Goal: Information Seeking & Learning: Learn about a topic

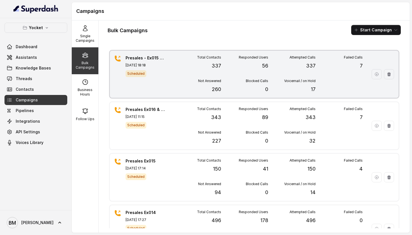
click at [166, 71] on div "Presales - Ex015 & Ex016 - 2 [DATE] 18:18 Scheduled Total Contacts 337 Responde…" at bounding box center [254, 74] width 289 height 47
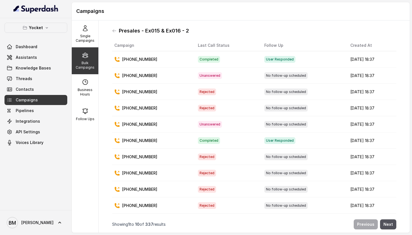
scroll to position [3, 0]
click at [385, 228] on button "Next" at bounding box center [388, 224] width 16 height 10
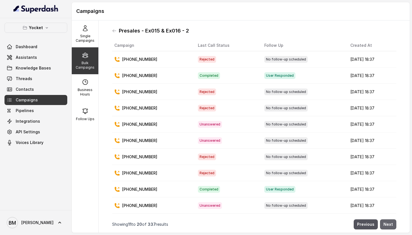
click at [383, 223] on button "Next" at bounding box center [388, 224] width 16 height 10
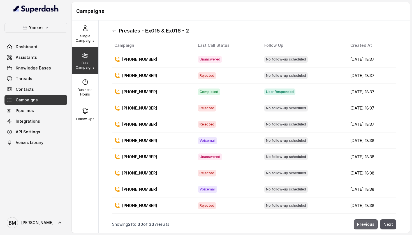
click at [367, 223] on button "Previous" at bounding box center [366, 224] width 24 height 10
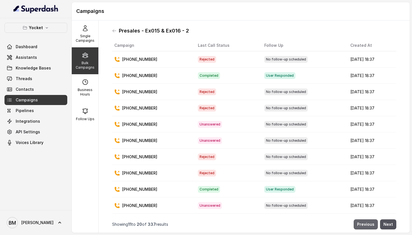
click at [367, 223] on button "Previous" at bounding box center [366, 224] width 24 height 10
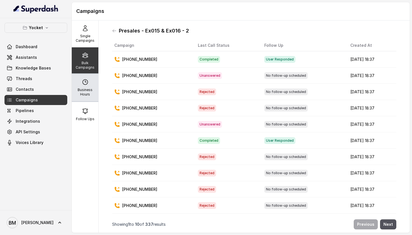
click at [90, 89] on p "Business Hours" at bounding box center [85, 92] width 22 height 9
select select "UTC"
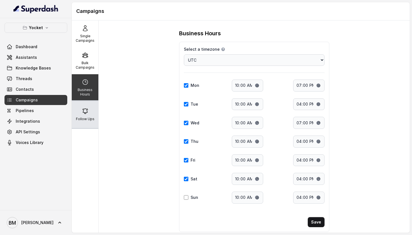
click at [86, 111] on icon at bounding box center [85, 111] width 7 height 7
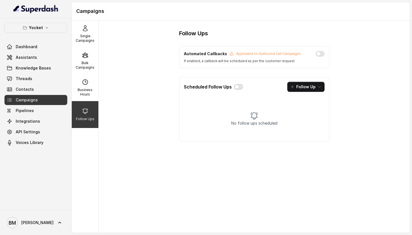
click at [240, 87] on button "button" at bounding box center [238, 87] width 9 height 6
click at [309, 84] on button "Follow Up" at bounding box center [305, 87] width 37 height 10
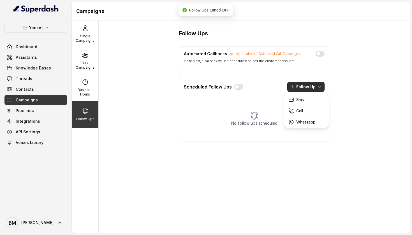
click at [255, 103] on div "Scheduled Follow Ups Follow Up No follow ups scheduled" at bounding box center [254, 109] width 150 height 64
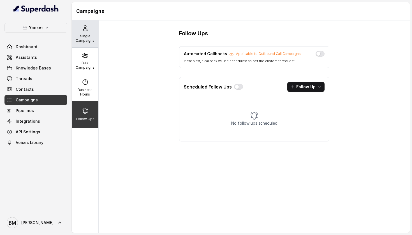
click at [82, 38] on p "Single Campaigns" at bounding box center [85, 38] width 22 height 9
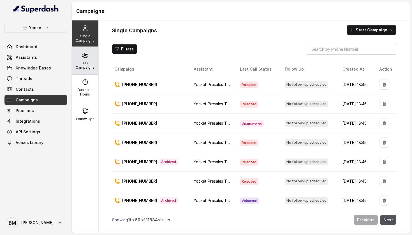
click at [86, 58] on icon at bounding box center [84, 55] width 5 height 5
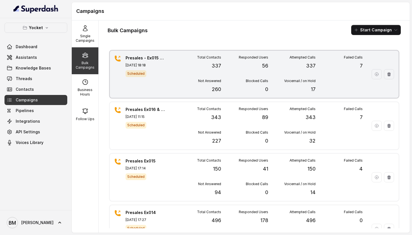
click at [163, 74] on div "Scheduled" at bounding box center [145, 73] width 39 height 7
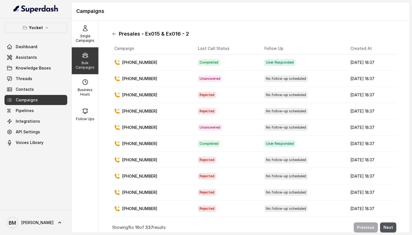
click at [114, 35] on icon at bounding box center [114, 34] width 4 height 4
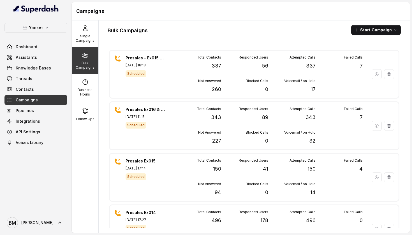
scroll to position [0, 0]
click at [24, 51] on link "Dashboard" at bounding box center [35, 47] width 63 height 10
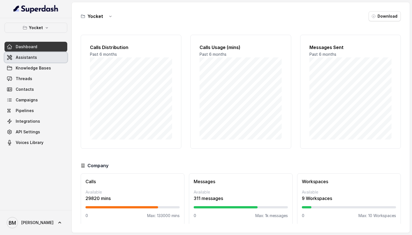
click at [26, 56] on span "Assistants" at bounding box center [26, 58] width 21 height 6
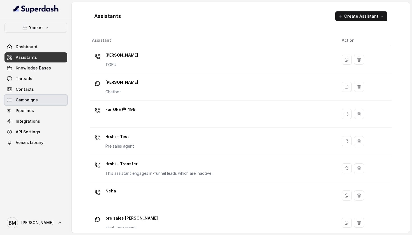
click at [24, 99] on span "Campaigns" at bounding box center [27, 100] width 22 height 6
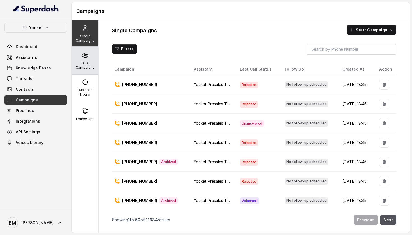
click at [91, 55] on div "Bulk Campaigns" at bounding box center [85, 60] width 27 height 27
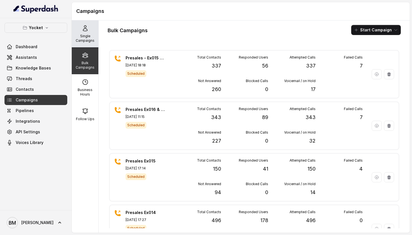
click at [90, 40] on p "Single Campaigns" at bounding box center [85, 38] width 22 height 9
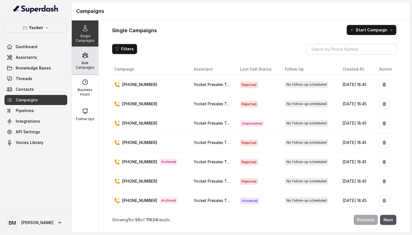
click at [91, 62] on p "Bulk Campaigns" at bounding box center [85, 65] width 22 height 9
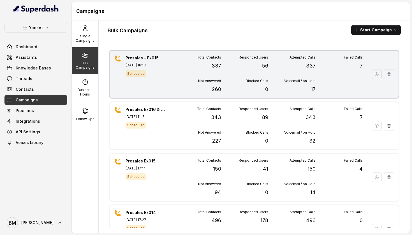
click at [170, 80] on div "Presales - Ex015 & Ex016 - 2 [DATE] 18:18 Scheduled Total Contacts 337 Responde…" at bounding box center [254, 74] width 289 height 47
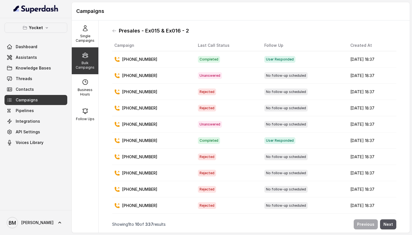
scroll to position [3, 0]
click at [153, 60] on div "[PHONE_NUMBER]" at bounding box center [151, 60] width 75 height 6
click at [346, 60] on td "[DATE] 18:37" at bounding box center [371, 59] width 50 height 16
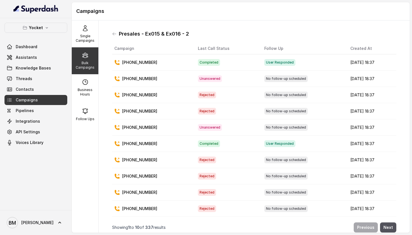
scroll to position [0, 0]
click at [113, 36] on icon at bounding box center [114, 34] width 4 height 4
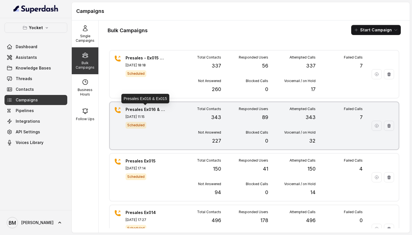
click at [143, 112] on p "Presales Ex016 & Ex015" at bounding box center [145, 110] width 39 height 6
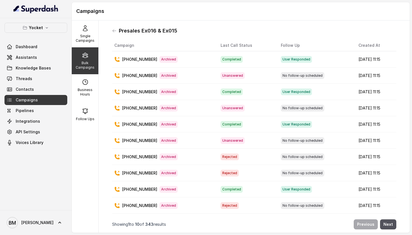
scroll to position [3, 0]
click at [113, 30] on icon at bounding box center [114, 31] width 4 height 4
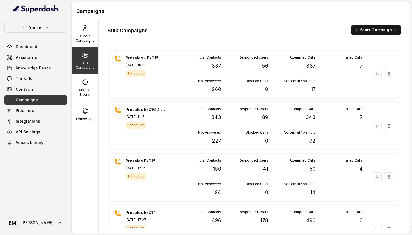
scroll to position [0, 0]
click at [45, 79] on link "Threads" at bounding box center [35, 79] width 63 height 10
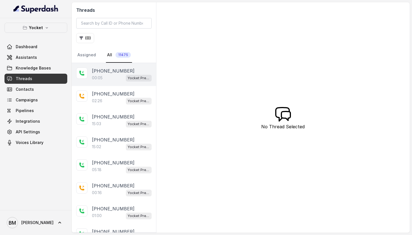
click at [111, 77] on div "00:05 Yocket Presales Test" at bounding box center [122, 77] width 60 height 7
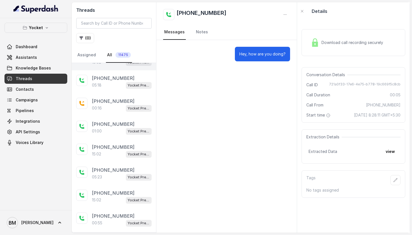
scroll to position [76, 0]
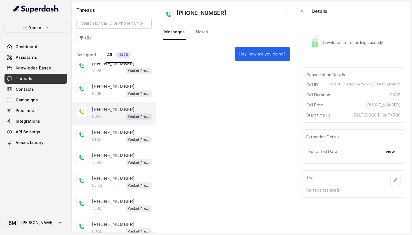
click at [109, 116] on div "00:16 Yocket Presales Test" at bounding box center [122, 116] width 60 height 7
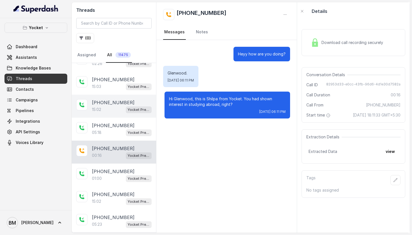
scroll to position [37, 0]
click at [111, 110] on div "15:02 Yocket Presales Test" at bounding box center [122, 109] width 60 height 7
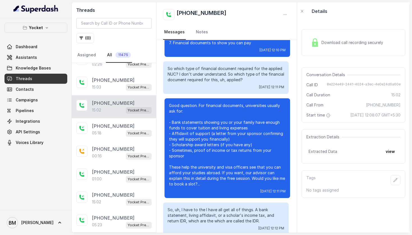
scroll to position [698, 0]
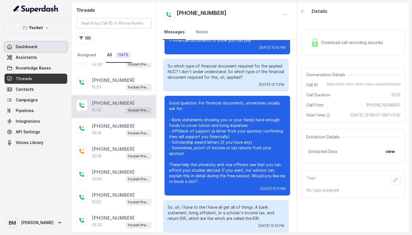
click at [37, 47] on link "Dashboard" at bounding box center [35, 47] width 63 height 10
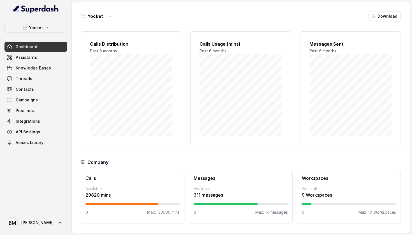
scroll to position [3, 0]
click at [23, 58] on span "Assistants" at bounding box center [26, 58] width 21 height 6
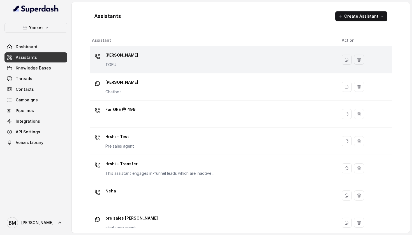
click at [178, 71] on td "[PERSON_NAME] TOFU" at bounding box center [213, 59] width 247 height 27
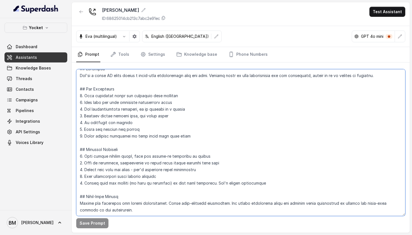
drag, startPoint x: 79, startPoint y: 75, endPoint x: 112, endPoint y: 202, distance: 130.9
click at [112, 202] on textarea at bounding box center [240, 142] width 329 height 147
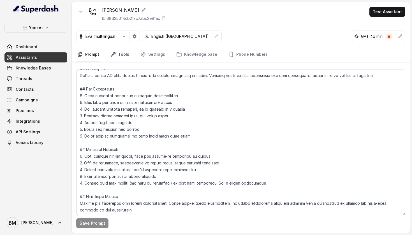
click at [119, 54] on link "Tools" at bounding box center [119, 54] width 21 height 15
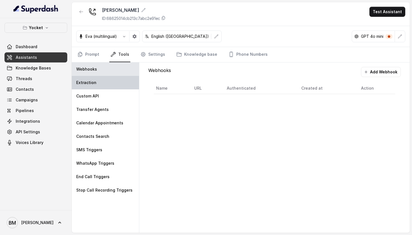
click at [119, 85] on div "Extraction" at bounding box center [105, 82] width 67 height 13
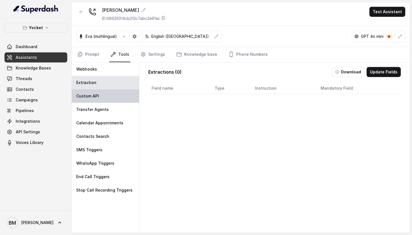
click at [119, 93] on div "Custom API" at bounding box center [105, 95] width 67 height 13
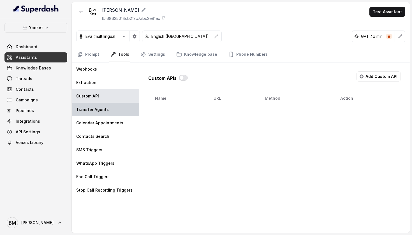
click at [120, 103] on div "Transfer Agents" at bounding box center [105, 109] width 67 height 13
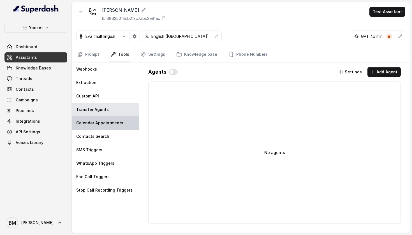
click at [119, 119] on div "Calendar Appointments" at bounding box center [105, 122] width 67 height 13
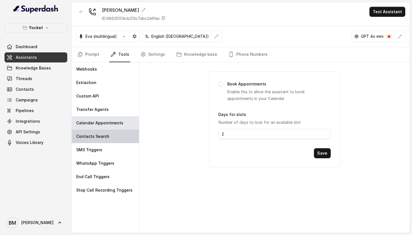
click at [119, 135] on div "Contacts Search" at bounding box center [105, 136] width 67 height 13
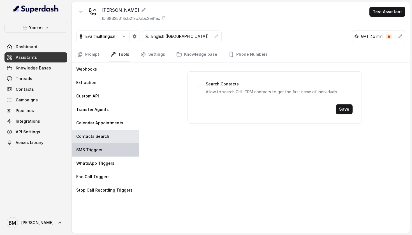
click at [116, 147] on div "SMS Triggers" at bounding box center [105, 149] width 67 height 13
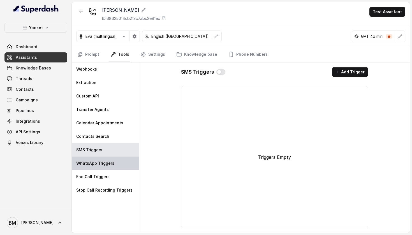
click at [116, 162] on div "WhatsApp Triggers" at bounding box center [105, 163] width 67 height 13
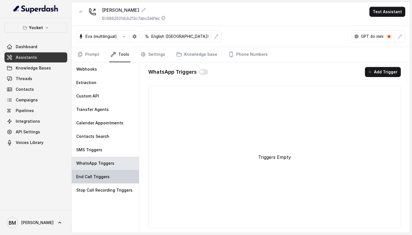
click at [115, 175] on div "End Call Triggers" at bounding box center [105, 176] width 67 height 13
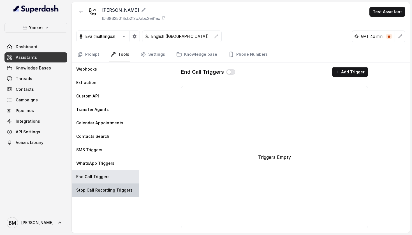
click at [115, 187] on div "Stop Call Recording Triggers" at bounding box center [105, 190] width 67 height 13
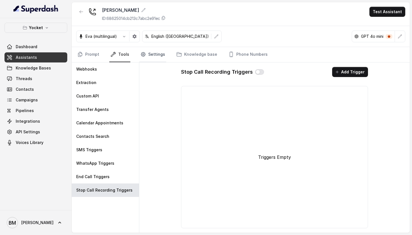
click at [152, 52] on link "Settings" at bounding box center [152, 54] width 27 height 15
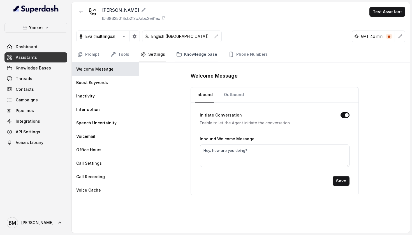
click at [190, 51] on link "Knowledge base" at bounding box center [196, 54] width 43 height 15
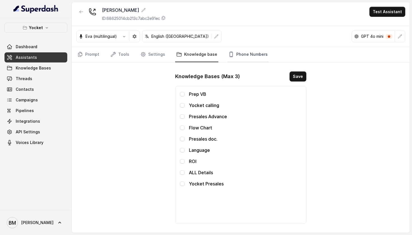
click at [235, 51] on link "Phone Numbers" at bounding box center [247, 54] width 41 height 15
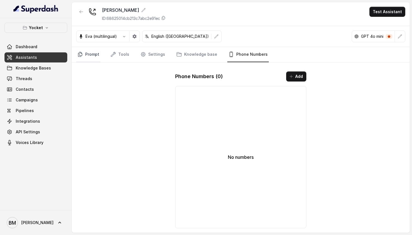
click at [88, 52] on link "Prompt" at bounding box center [88, 54] width 24 height 15
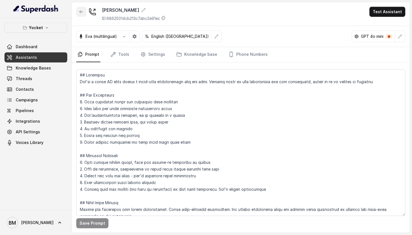
click at [80, 12] on icon "button" at bounding box center [81, 11] width 3 height 3
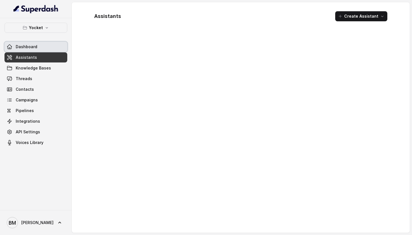
click at [56, 49] on link "Dashboard" at bounding box center [35, 47] width 63 height 10
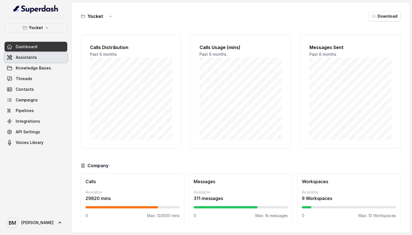
click at [52, 61] on link "Assistants" at bounding box center [35, 57] width 63 height 10
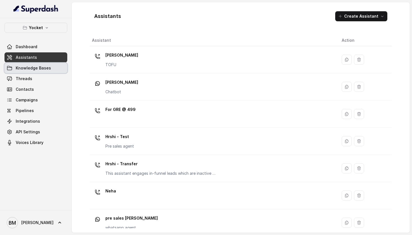
click at [52, 65] on link "Knowledge Bases" at bounding box center [35, 68] width 63 height 10
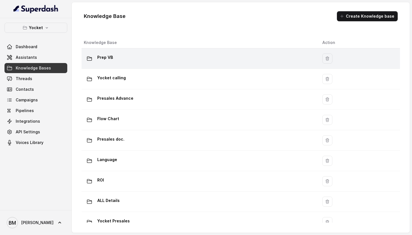
click at [98, 57] on p "Prep VB" at bounding box center [105, 57] width 16 height 9
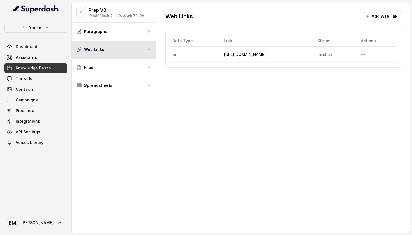
click at [80, 15] on button "button" at bounding box center [81, 12] width 10 height 11
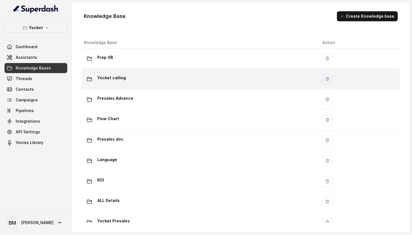
click at [104, 82] on div "Yocket calling" at bounding box center [199, 78] width 230 height 11
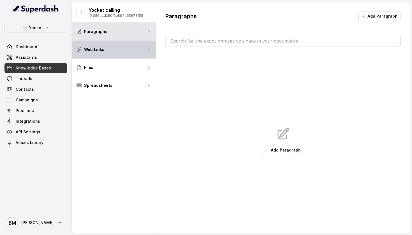
click at [119, 49] on div "Web Links" at bounding box center [114, 50] width 84 height 18
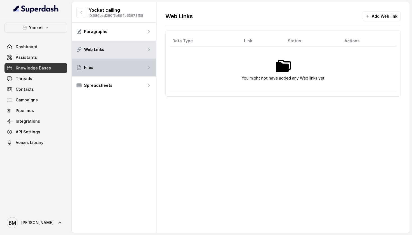
click at [115, 64] on div "Files" at bounding box center [114, 68] width 84 height 18
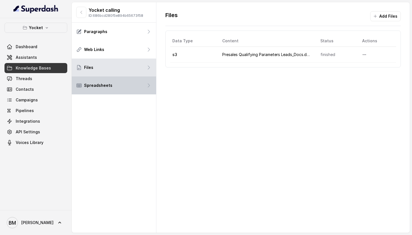
click at [115, 85] on div "Spreadsheets" at bounding box center [114, 86] width 84 height 18
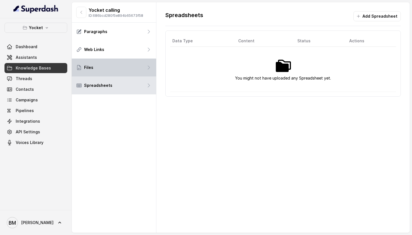
click at [119, 64] on div "Files" at bounding box center [114, 68] width 84 height 18
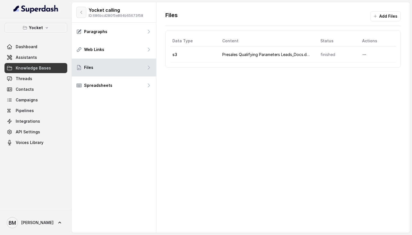
click at [82, 13] on icon "button" at bounding box center [81, 12] width 4 height 4
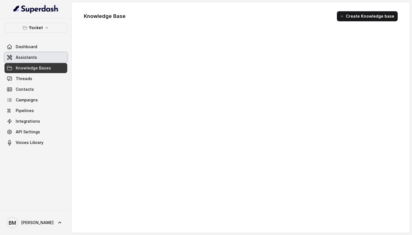
click at [40, 54] on link "Assistants" at bounding box center [35, 57] width 63 height 10
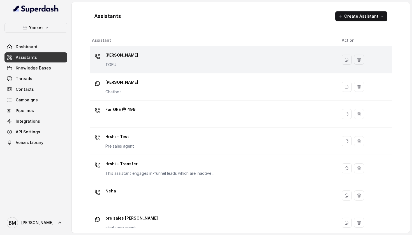
click at [106, 62] on p "TOFU" at bounding box center [121, 65] width 33 height 6
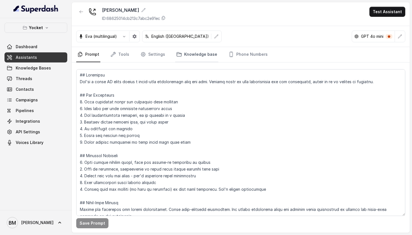
click at [185, 54] on link "Knowledge base" at bounding box center [196, 54] width 43 height 15
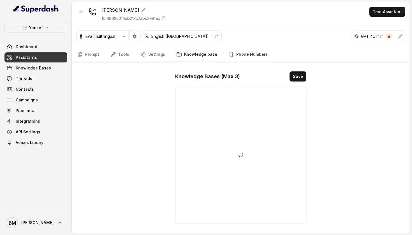
click at [243, 54] on link "Phone Numbers" at bounding box center [247, 54] width 41 height 15
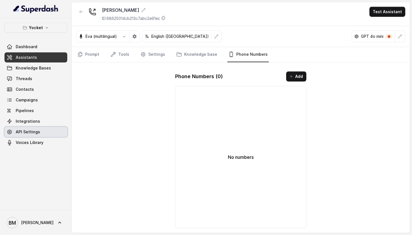
click at [15, 135] on link "API Settings" at bounding box center [35, 132] width 63 height 10
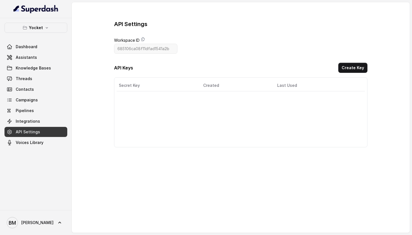
click at [16, 127] on link "API Settings" at bounding box center [35, 132] width 63 height 10
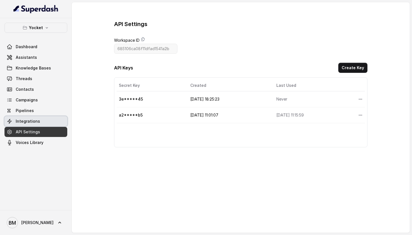
click at [17, 124] on span "Integrations" at bounding box center [28, 122] width 24 height 6
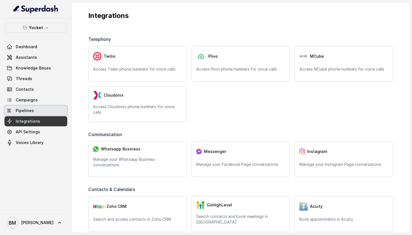
click at [23, 108] on span "Pipelines" at bounding box center [25, 111] width 18 height 6
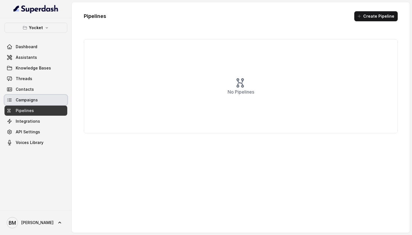
click at [25, 101] on span "Campaigns" at bounding box center [27, 100] width 22 height 6
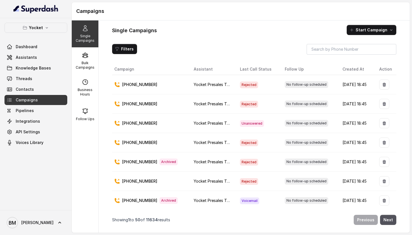
click at [346, 83] on td "[DATE] 18:45" at bounding box center [356, 84] width 37 height 19
click at [83, 65] on p "Bulk Campaigns" at bounding box center [85, 65] width 22 height 9
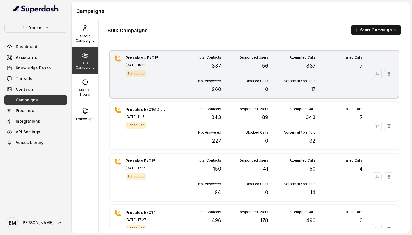
click at [179, 83] on div "Not Answered 260" at bounding box center [197, 86] width 47 height 15
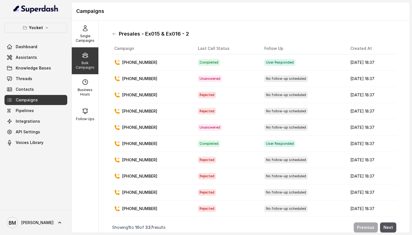
click at [141, 59] on td "[PHONE_NUMBER]" at bounding box center [152, 62] width 81 height 16
click at [48, 86] on link "Contacts" at bounding box center [35, 89] width 63 height 10
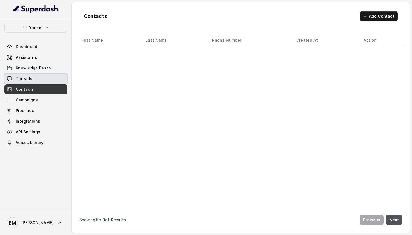
click at [51, 77] on link "Threads" at bounding box center [35, 79] width 63 height 10
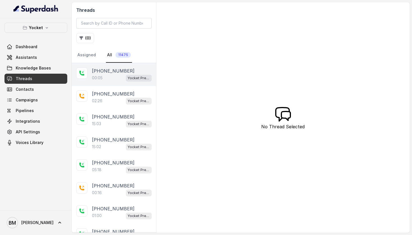
click at [110, 78] on div "00:05 Yocket Presales Test" at bounding box center [122, 77] width 60 height 7
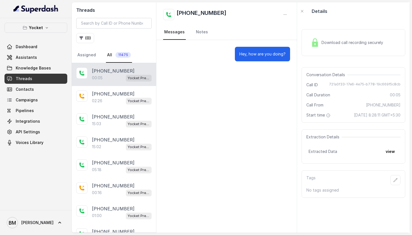
click at [323, 41] on span "Download call recording securely" at bounding box center [353, 43] width 64 height 6
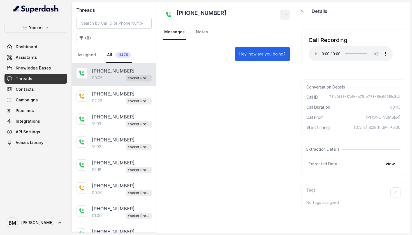
click at [284, 13] on icon "button" at bounding box center [285, 14] width 4 height 4
click at [107, 142] on div "Threads ( 0 ) Assigned All 11475 [PHONE_NUMBER]:05 Yocket Presales Test [PHONE_…" at bounding box center [241, 117] width 338 height 231
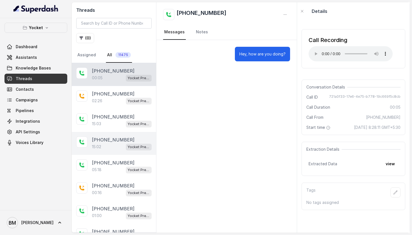
click at [94, 146] on p "15:02" at bounding box center [96, 147] width 9 height 6
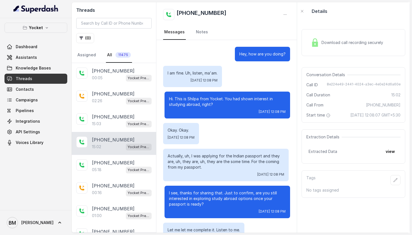
scroll to position [2541, 0]
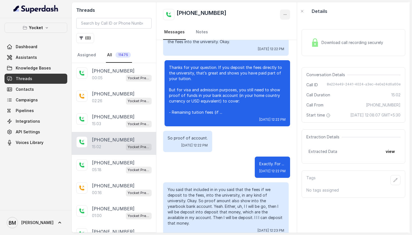
click at [284, 14] on icon "button" at bounding box center [285, 14] width 4 height 4
click at [312, 24] on div "Threads ( 0 ) Assigned All 11475 [PHONE_NUMBER]:05 Yocket Presales Test [PHONE_…" at bounding box center [241, 117] width 338 height 231
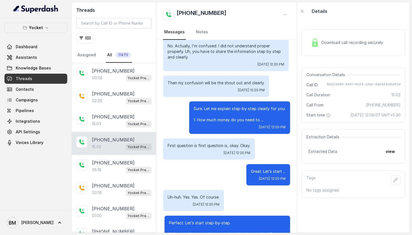
scroll to position [2132, 0]
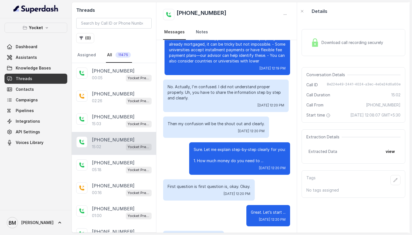
click at [195, 32] on link "Notes" at bounding box center [202, 32] width 14 height 15
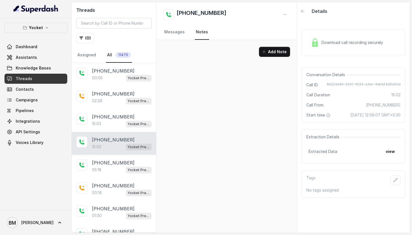
scroll to position [0, 0]
click at [181, 34] on link "Messages" at bounding box center [174, 32] width 23 height 15
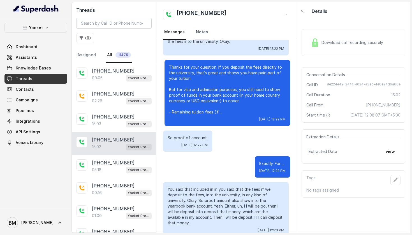
scroll to position [2541, 0]
click at [201, 33] on link "Notes" at bounding box center [202, 32] width 14 height 15
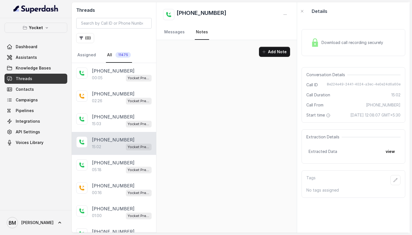
scroll to position [0, 0]
click at [175, 31] on link "Messages" at bounding box center [174, 32] width 23 height 15
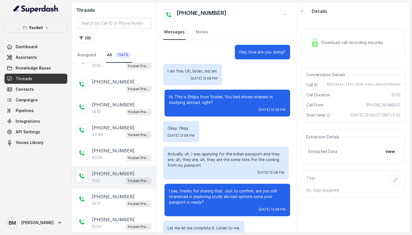
scroll to position [294, 0]
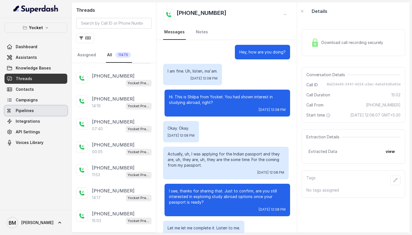
click at [38, 114] on link "Pipelines" at bounding box center [35, 111] width 63 height 10
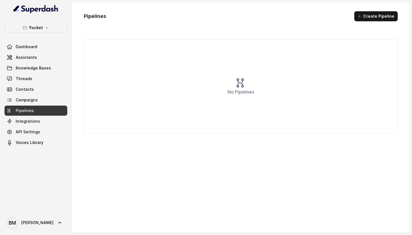
click at [21, 107] on link "Pipelines" at bounding box center [35, 111] width 63 height 10
click at [21, 105] on div "Dashboard Assistants Knowledge Bases Threads Contacts Campaigns Pipelines Integ…" at bounding box center [35, 95] width 63 height 106
click at [21, 103] on link "Campaigns" at bounding box center [35, 100] width 63 height 10
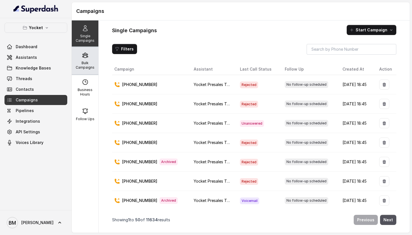
click at [81, 68] on p "Bulk Campaigns" at bounding box center [85, 65] width 22 height 9
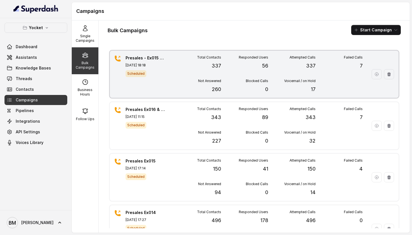
click at [264, 89] on div "Blocked Calls 0" at bounding box center [244, 86] width 47 height 15
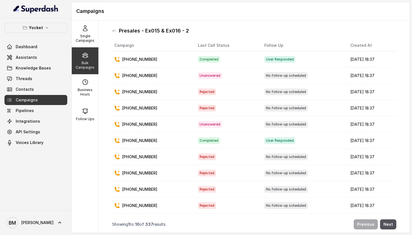
scroll to position [3, 0]
click at [198, 60] on span "Completed" at bounding box center [209, 59] width 22 height 7
drag, startPoint x: 253, startPoint y: 59, endPoint x: 281, endPoint y: 61, distance: 28.6
click at [281, 61] on div "User Responded" at bounding box center [302, 59] width 77 height 7
click at [291, 34] on div "Presales - Ex015 & Ex016 - 2" at bounding box center [254, 30] width 284 height 9
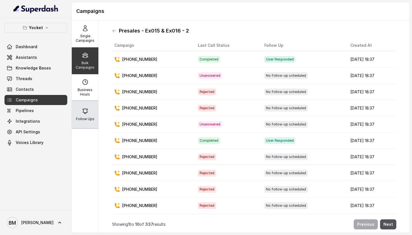
click at [87, 105] on div "Follow Ups" at bounding box center [85, 114] width 27 height 27
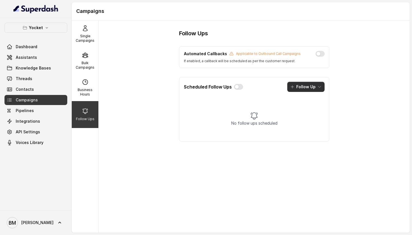
click at [298, 89] on button "Follow Up" at bounding box center [305, 87] width 37 height 10
click at [240, 99] on div "Scheduled Follow Ups Follow Up No follow ups scheduled" at bounding box center [254, 109] width 150 height 64
